Goal: Complete application form

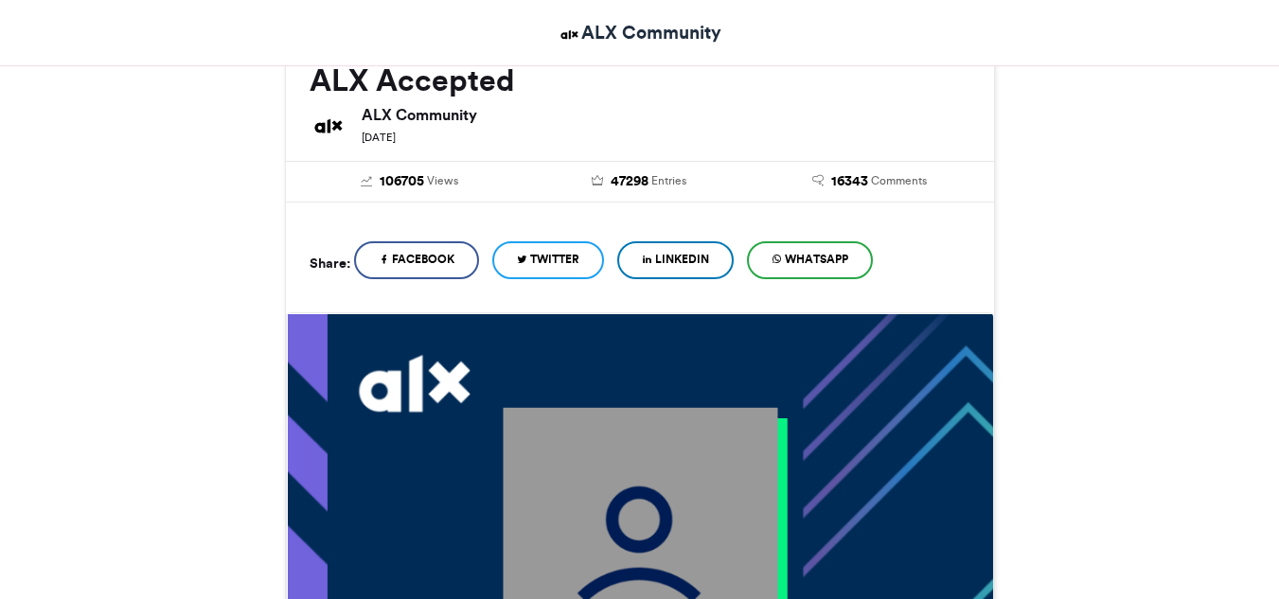
scroll to position [284, 0]
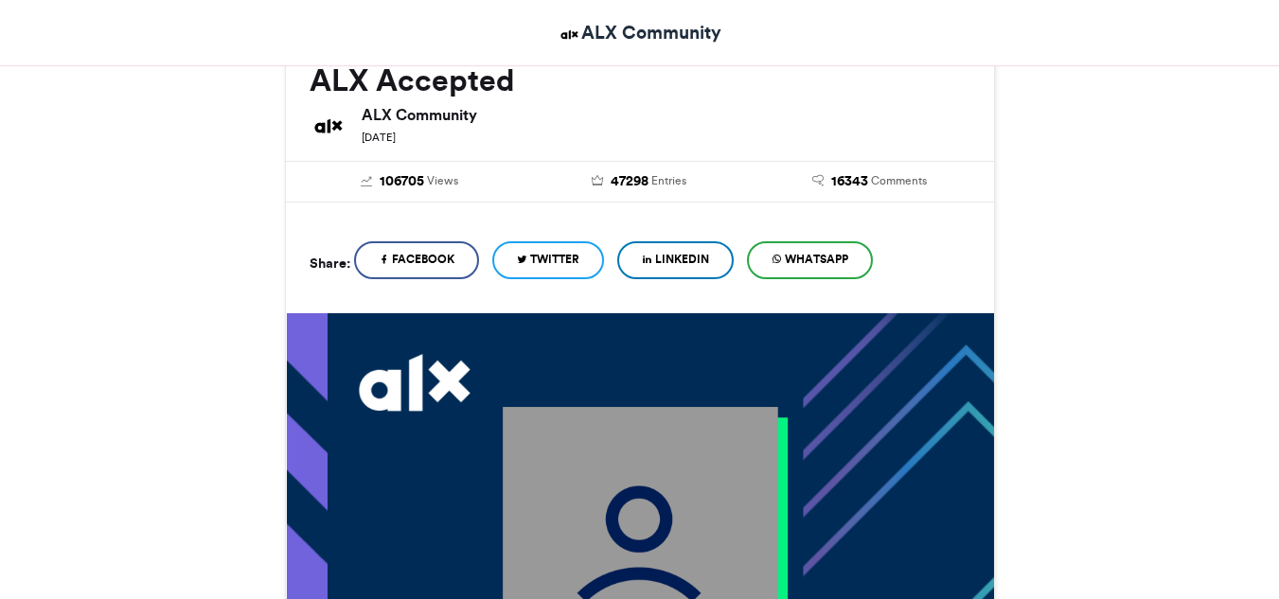
click at [687, 269] on link "LinkedIn" at bounding box center [675, 260] width 116 height 38
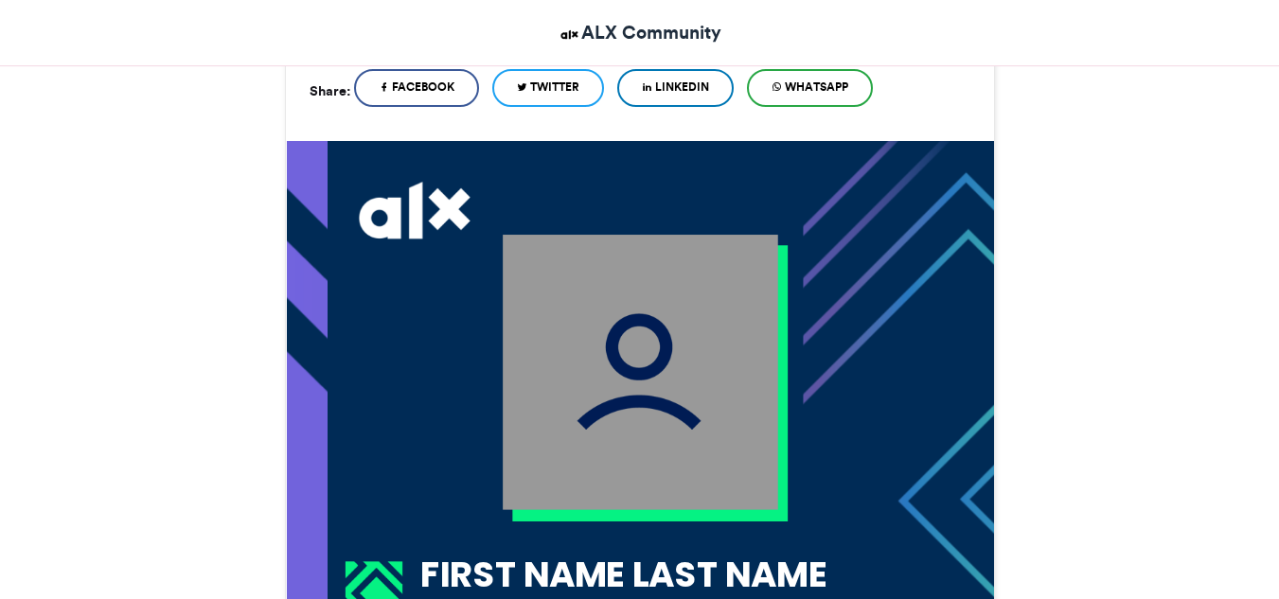
scroll to position [473, 0]
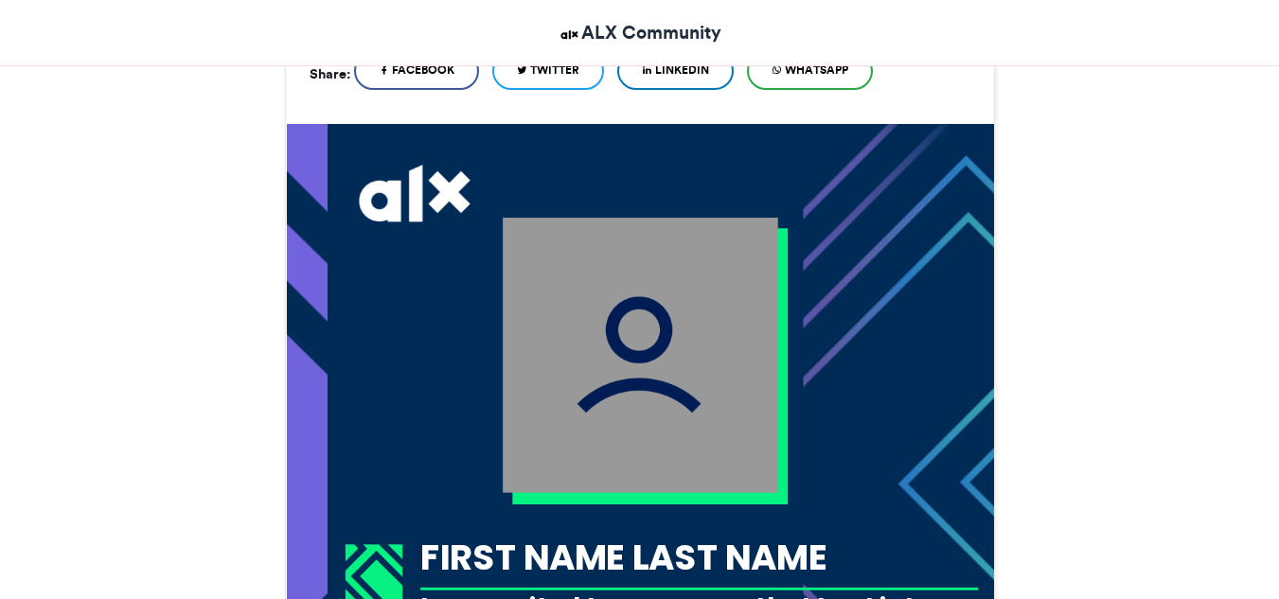
click at [623, 380] on img at bounding box center [640, 355] width 275 height 275
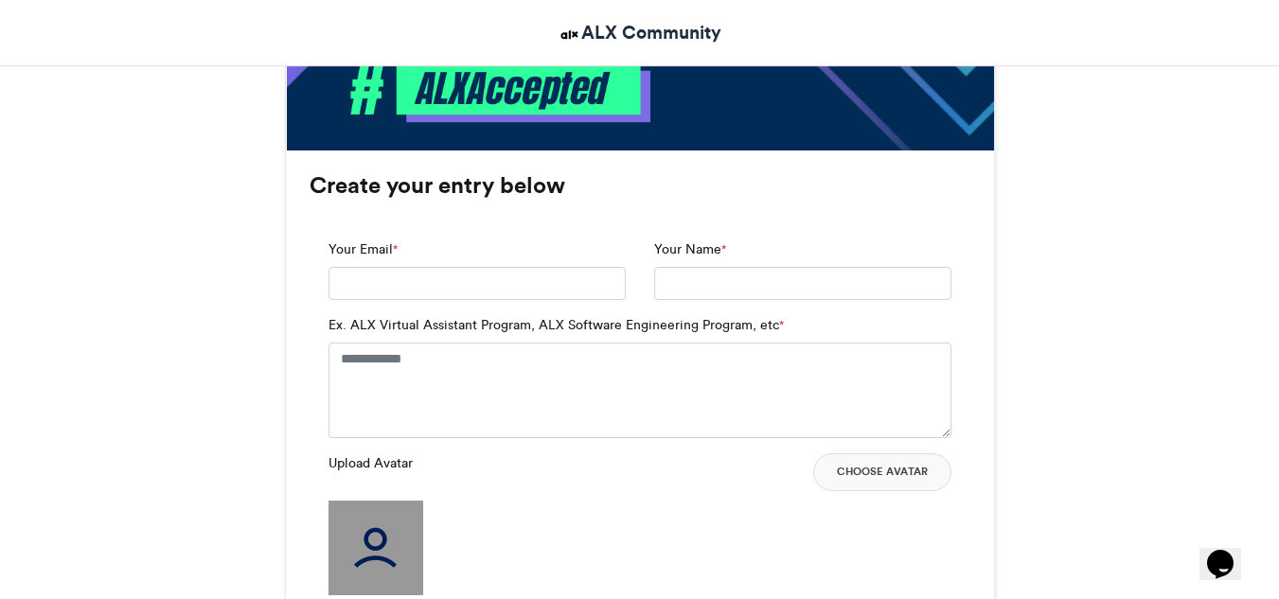
scroll to position [1230, 0]
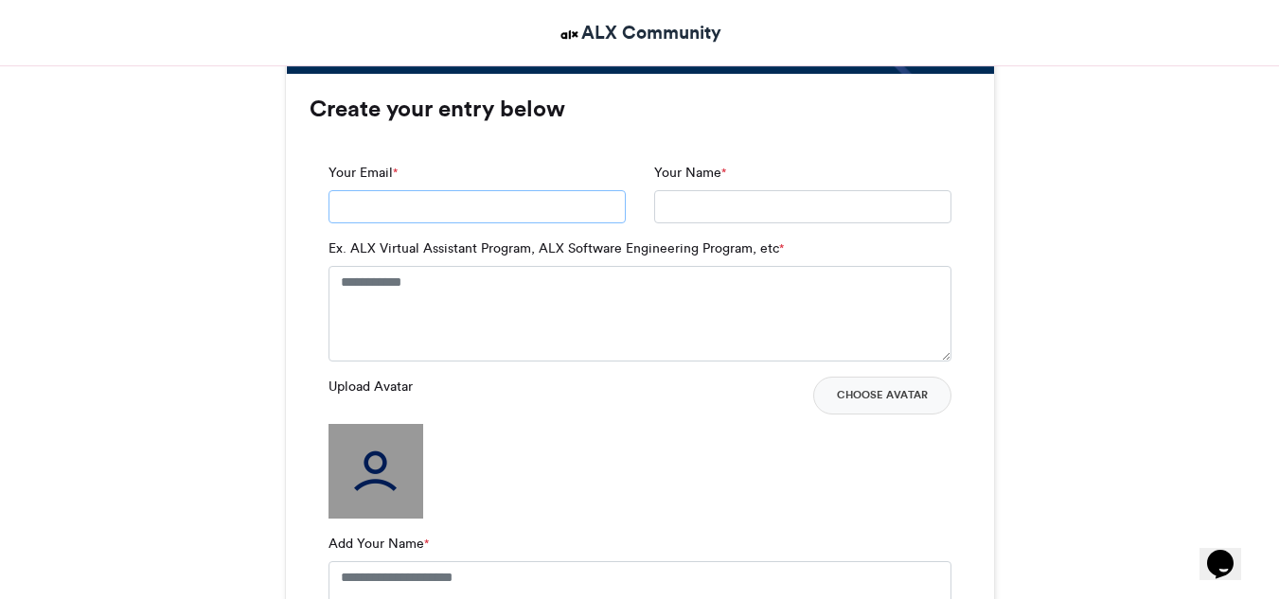
click at [444, 213] on input "Your Email *" at bounding box center [476, 207] width 297 height 34
type input "**********"
click at [770, 212] on input "**********" at bounding box center [802, 207] width 297 height 34
click at [473, 302] on textarea "Ex. ALX Virtual Assistant Program, ALX Software Engineering Program, etc *" at bounding box center [639, 313] width 623 height 95
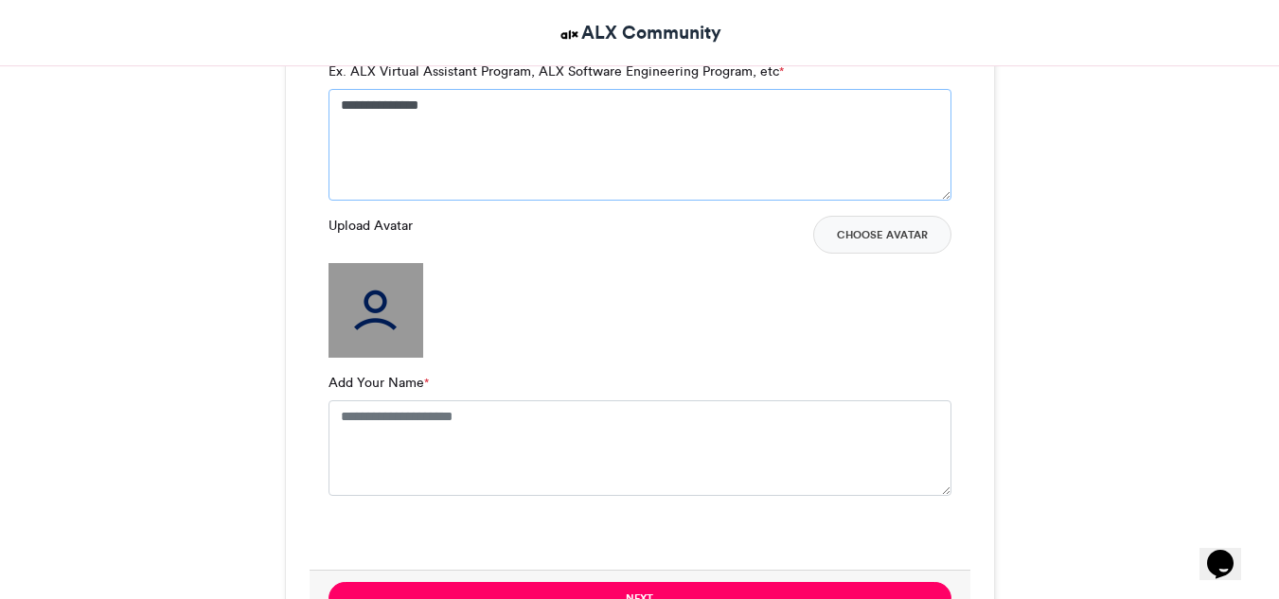
scroll to position [1420, 0]
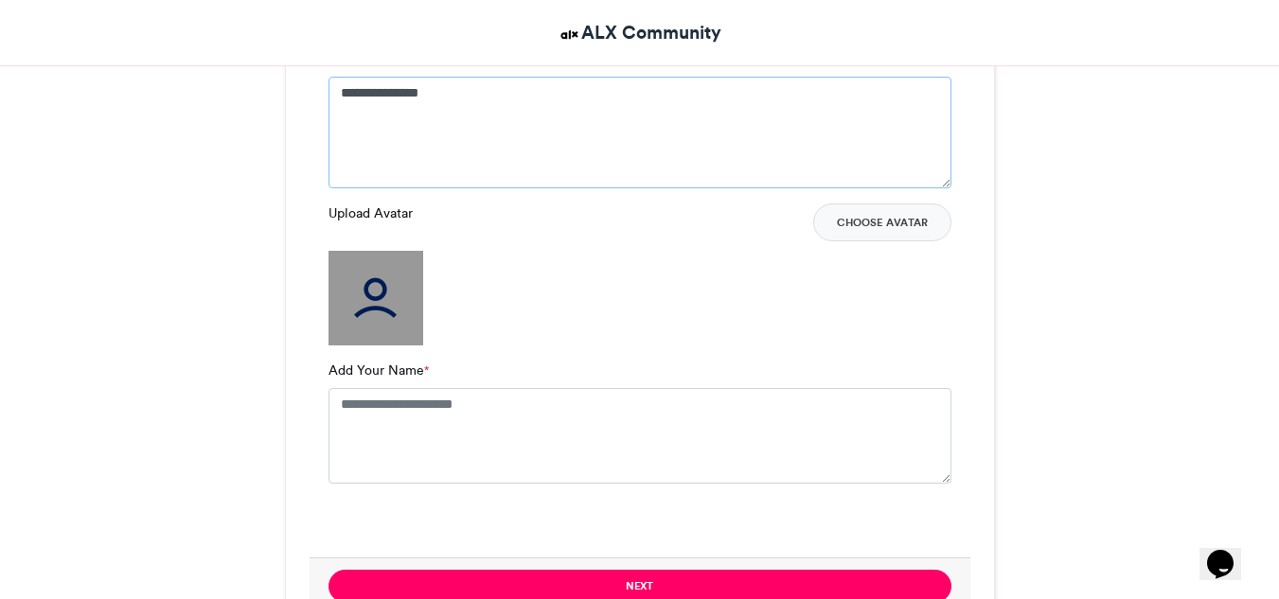
type textarea "**********"
click at [427, 419] on textarea "Add Your Name *" at bounding box center [639, 435] width 623 height 95
type textarea "**********"
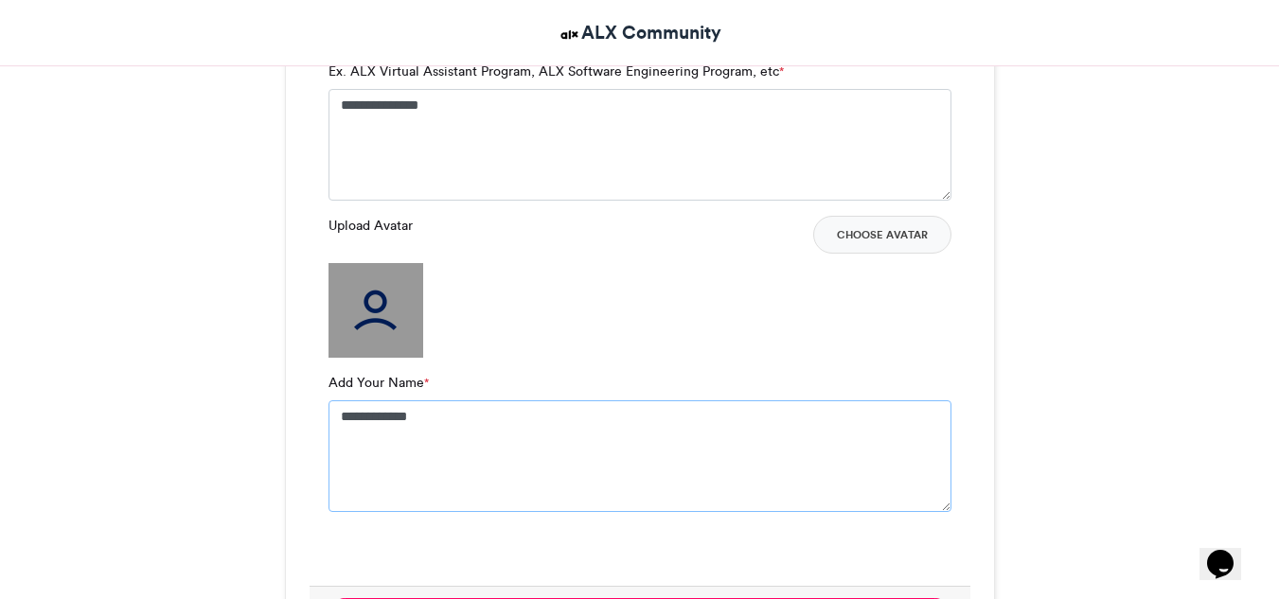
scroll to position [1230, 0]
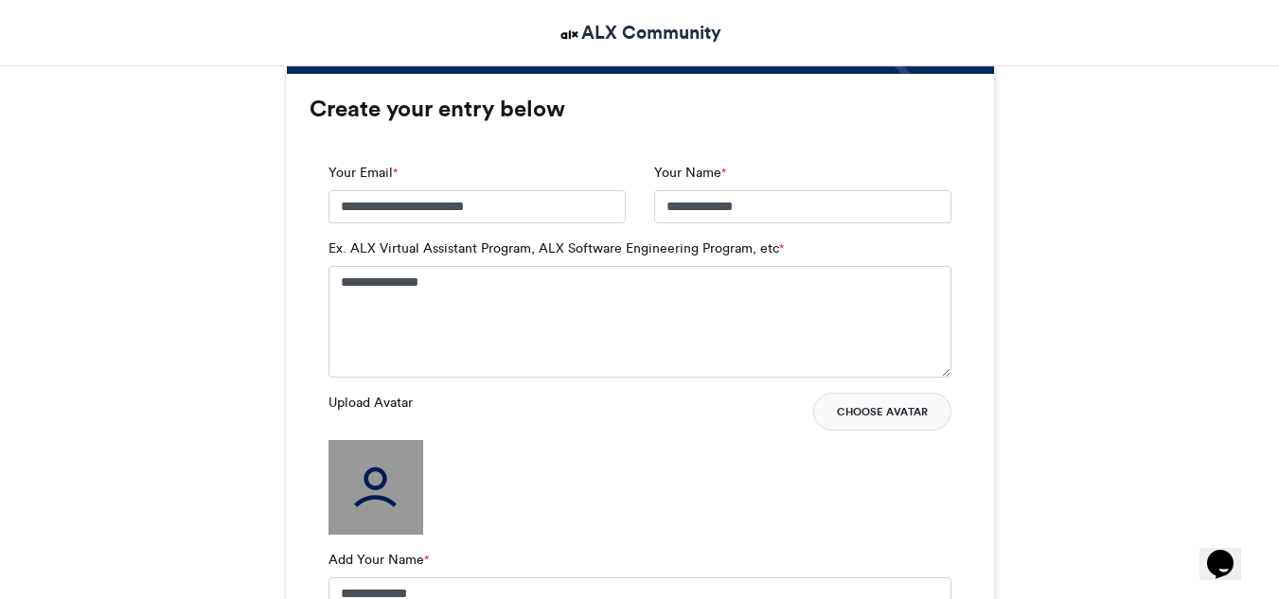
click at [884, 416] on button "Choose Avatar" at bounding box center [882, 412] width 138 height 38
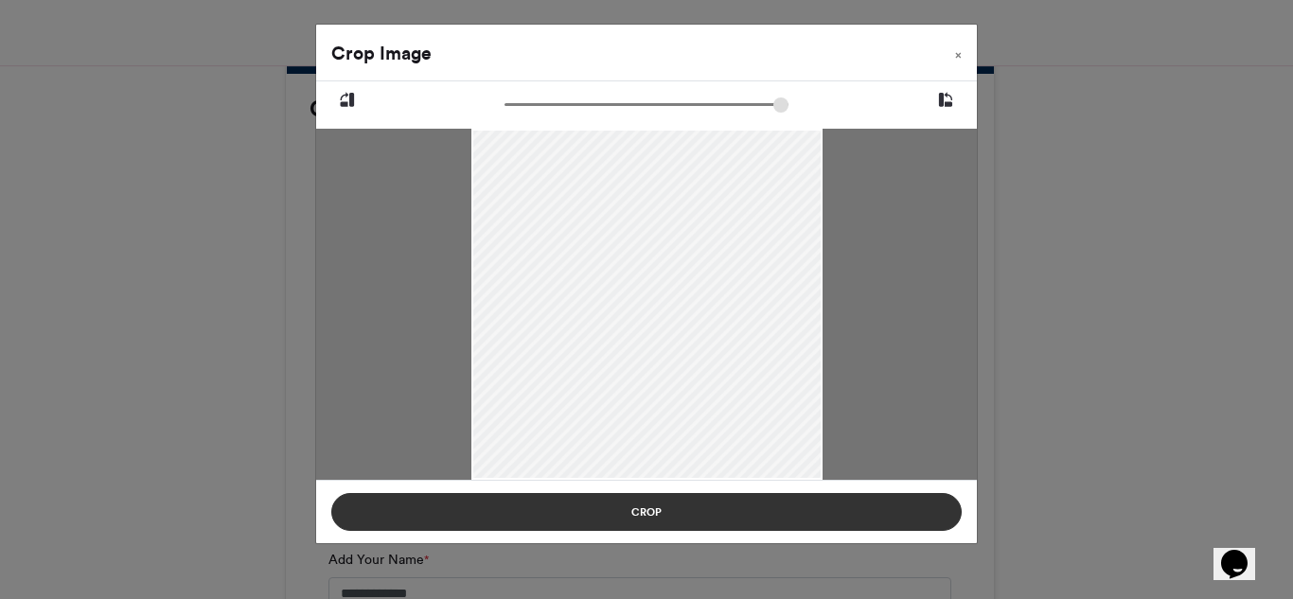
click at [669, 512] on button "Crop" at bounding box center [646, 512] width 630 height 38
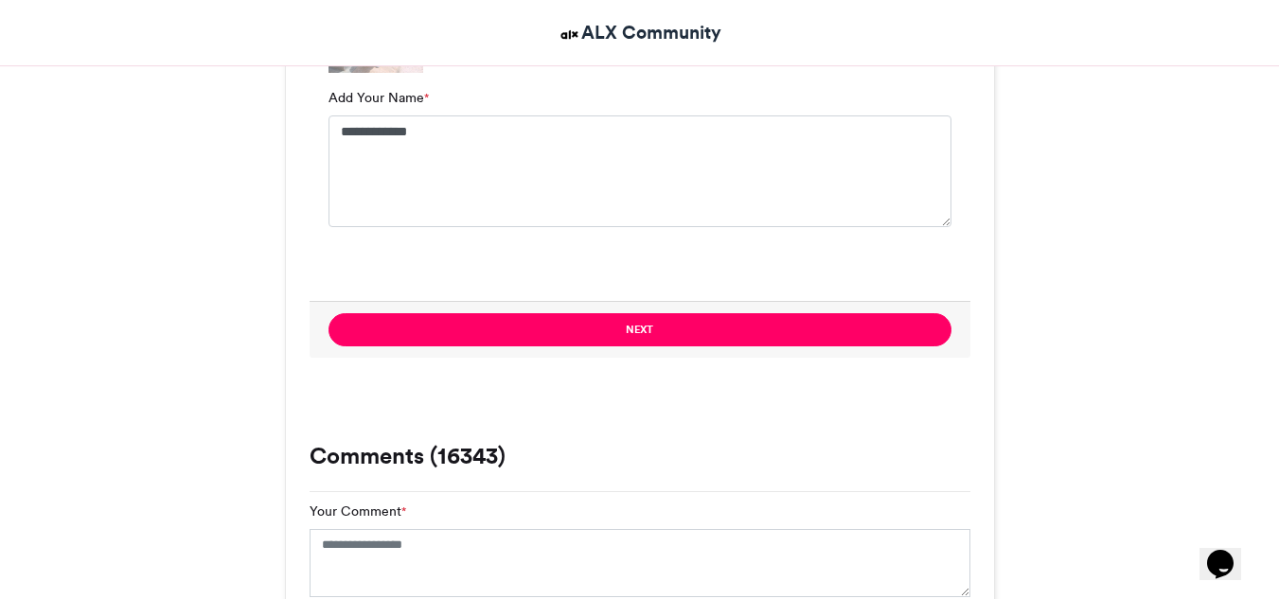
scroll to position [1704, 0]
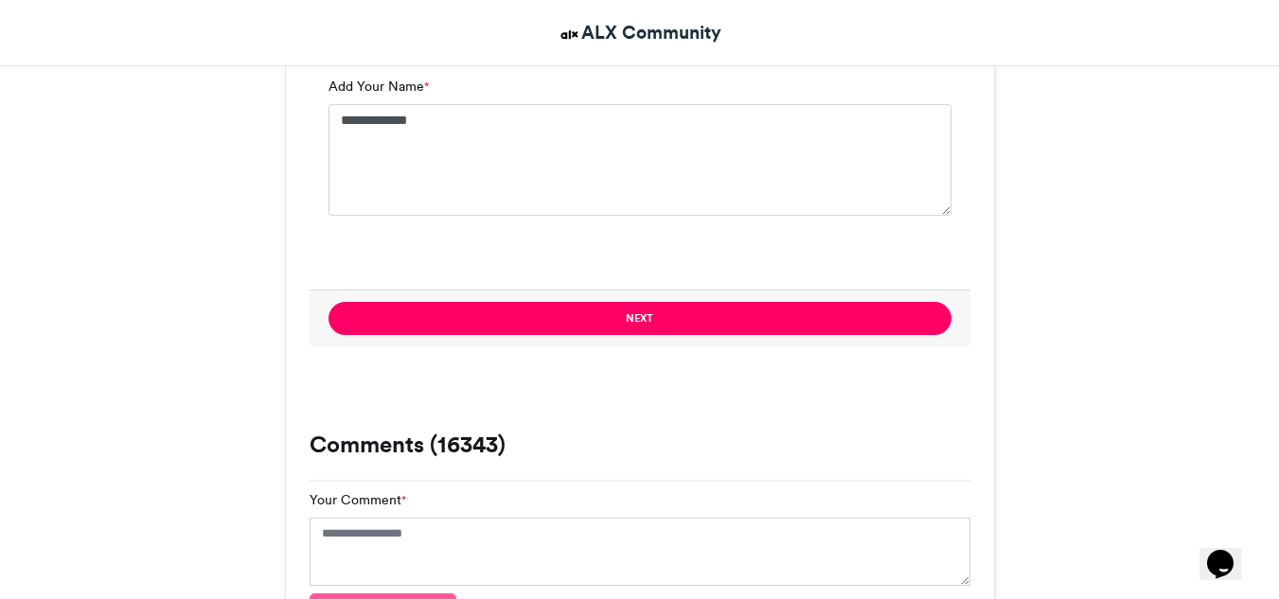
click at [538, 338] on div "Next" at bounding box center [640, 318] width 661 height 57
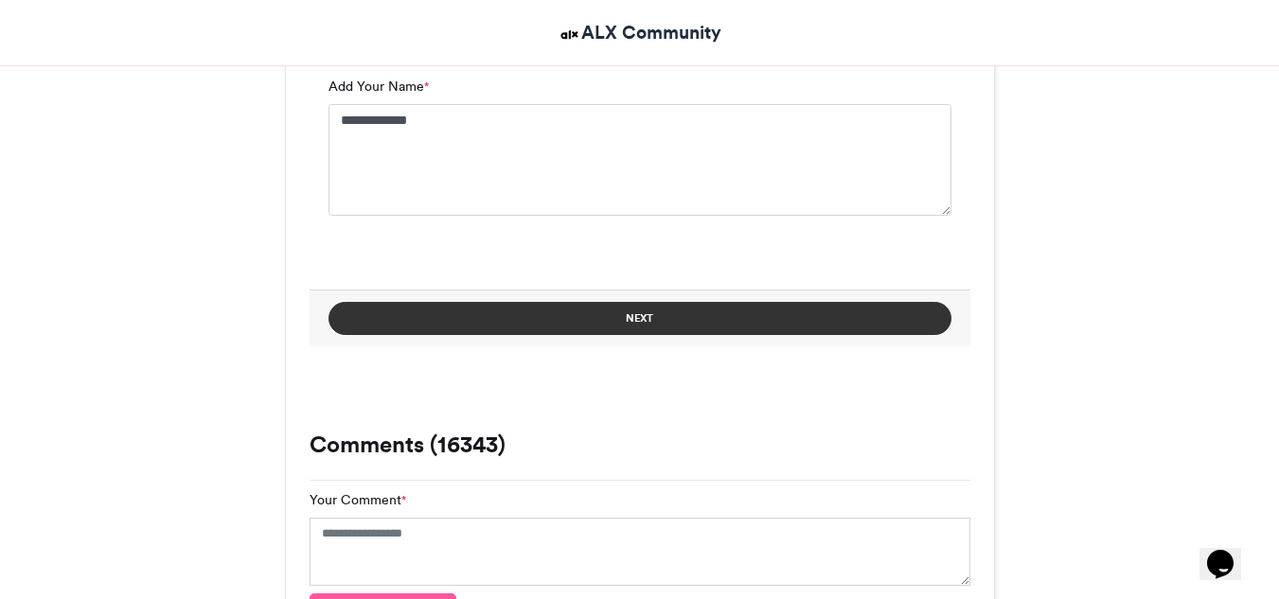
click at [538, 322] on button "Next" at bounding box center [639, 318] width 623 height 33
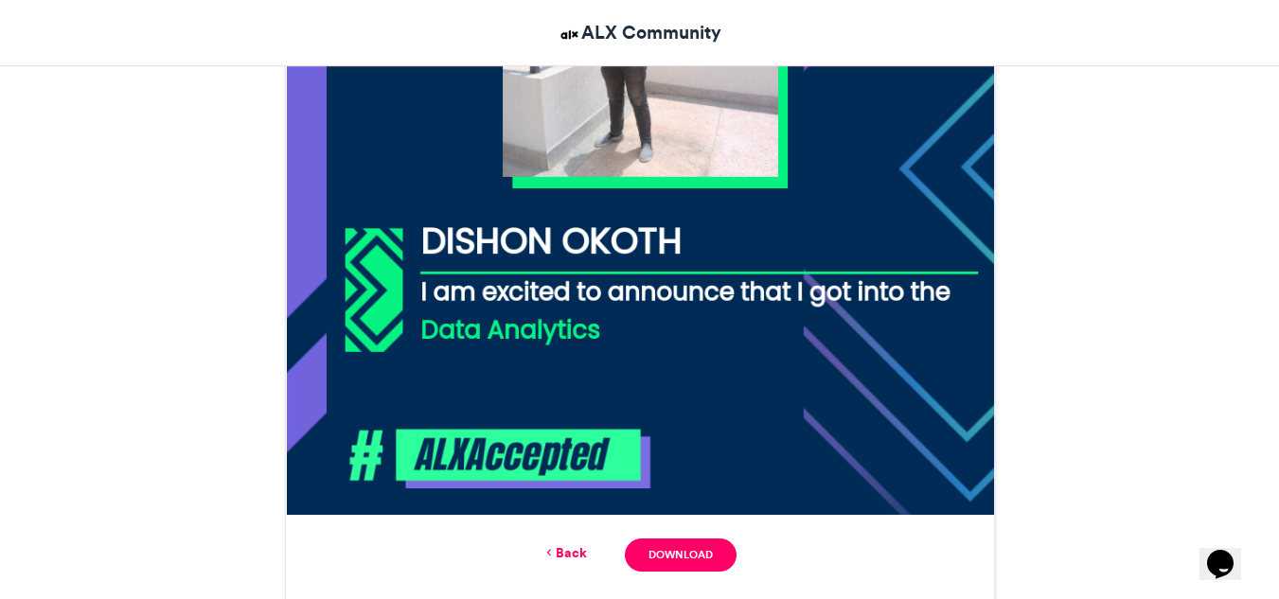
scroll to position [865, 0]
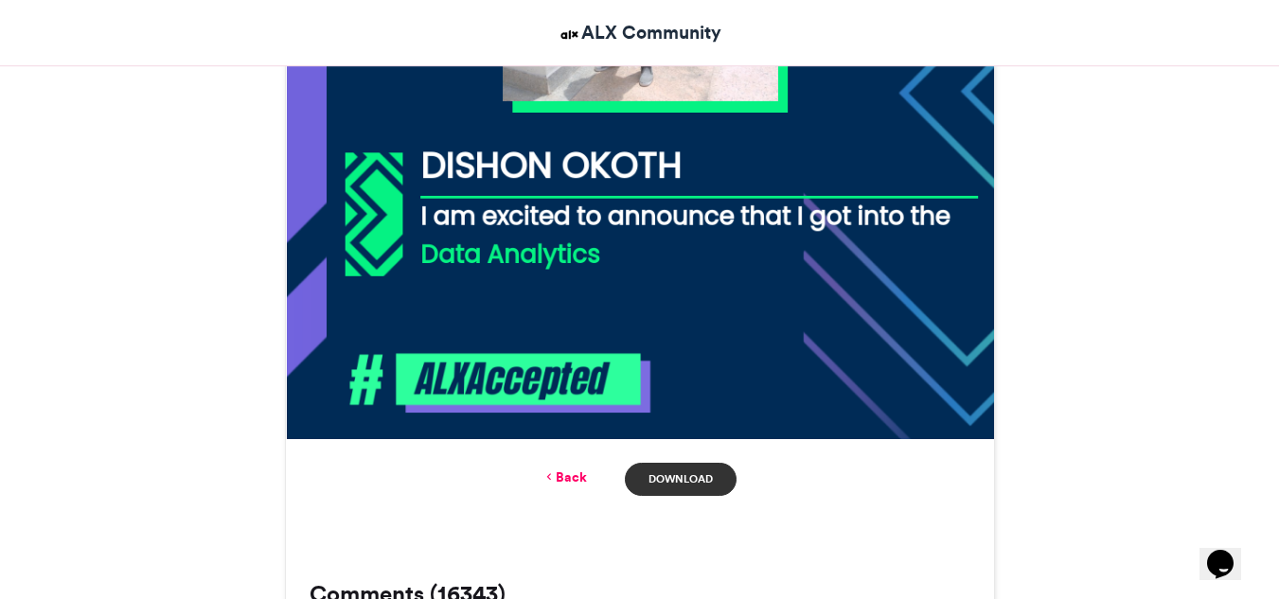
click at [677, 486] on link "Download" at bounding box center [680, 479] width 111 height 33
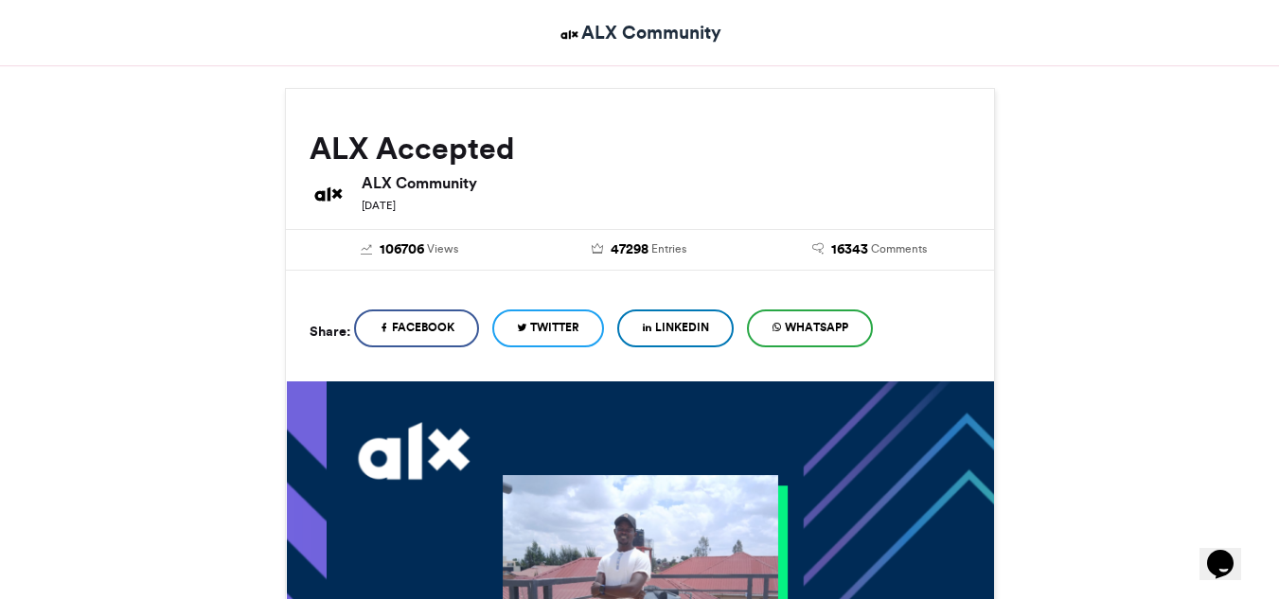
scroll to position [192, 0]
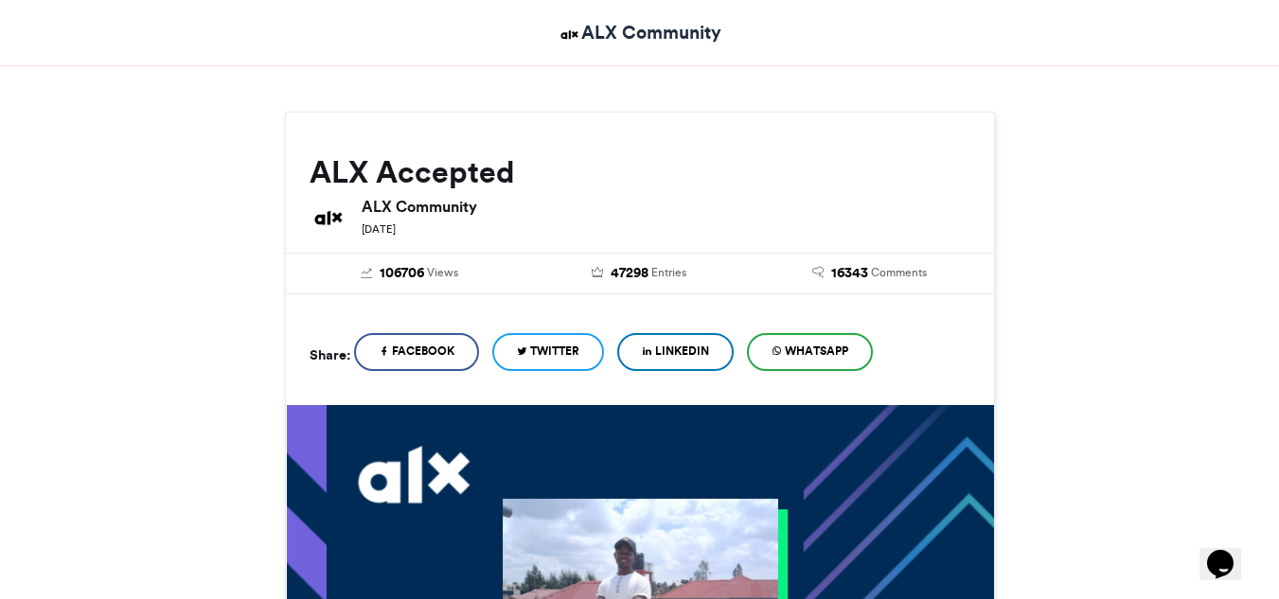
click at [657, 360] on link "LinkedIn" at bounding box center [675, 352] width 116 height 38
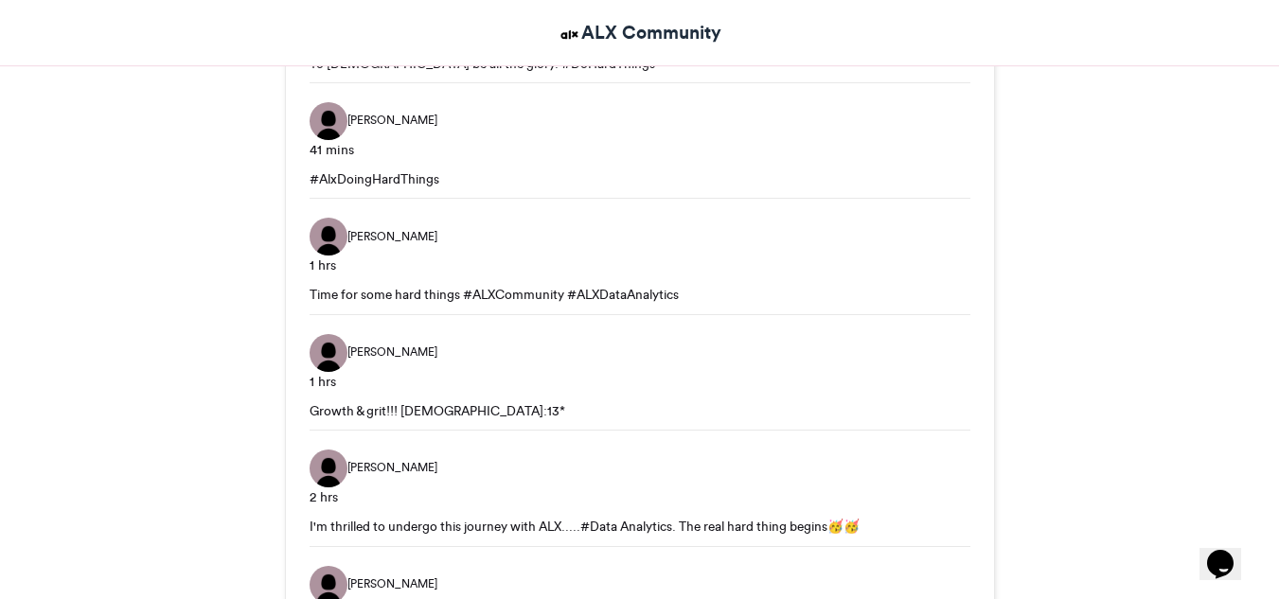
scroll to position [1801, 0]
